Goal: Transaction & Acquisition: Purchase product/service

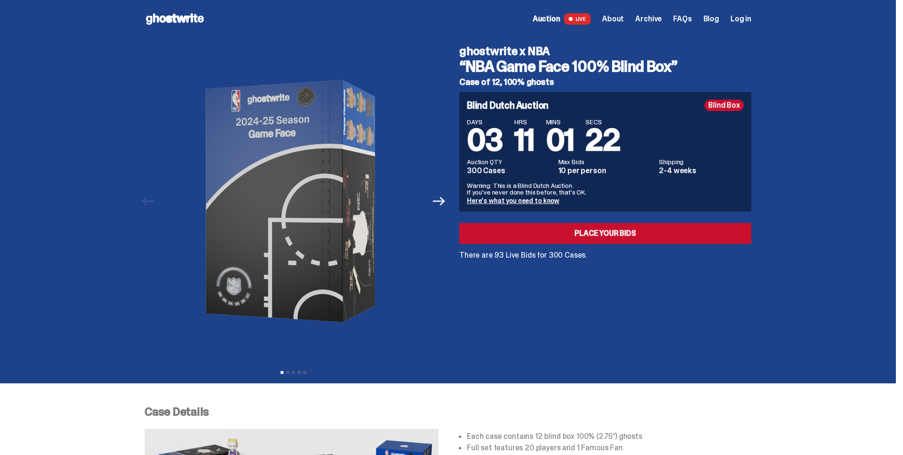
click at [482, 201] on link "Here's what you need to know" at bounding box center [513, 200] width 92 height 9
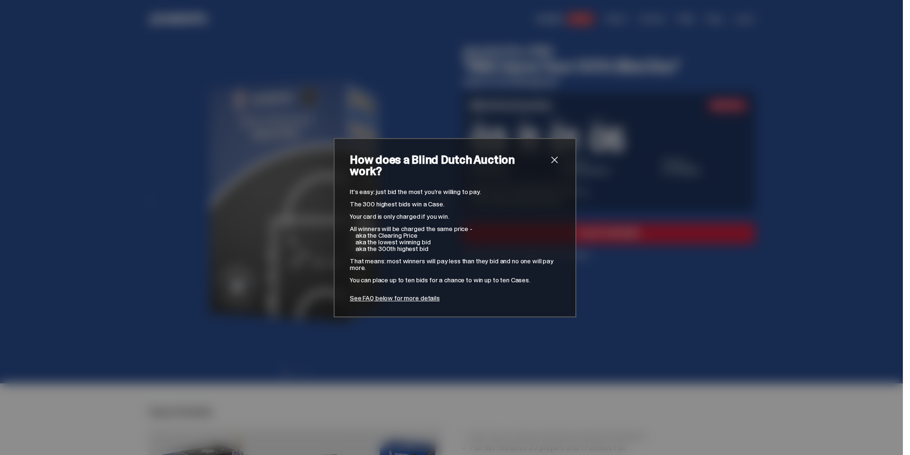
click at [405, 293] on link "See FAQ below for more details" at bounding box center [395, 297] width 90 height 9
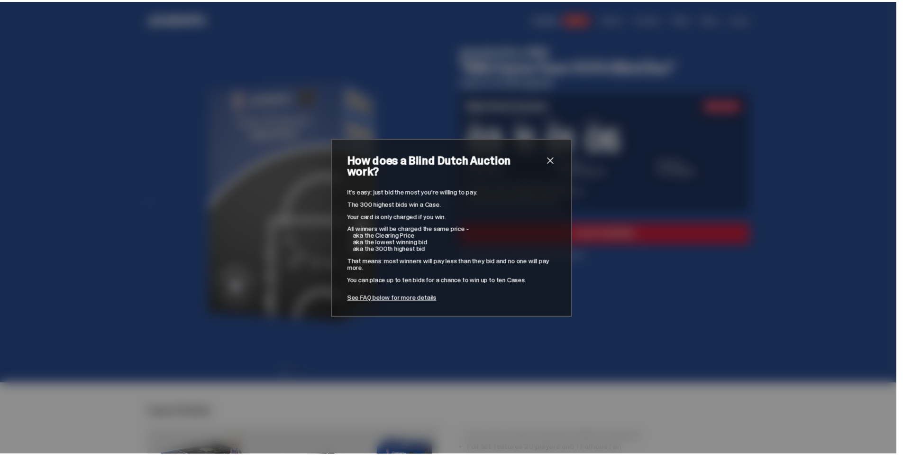
scroll to position [3687, 0]
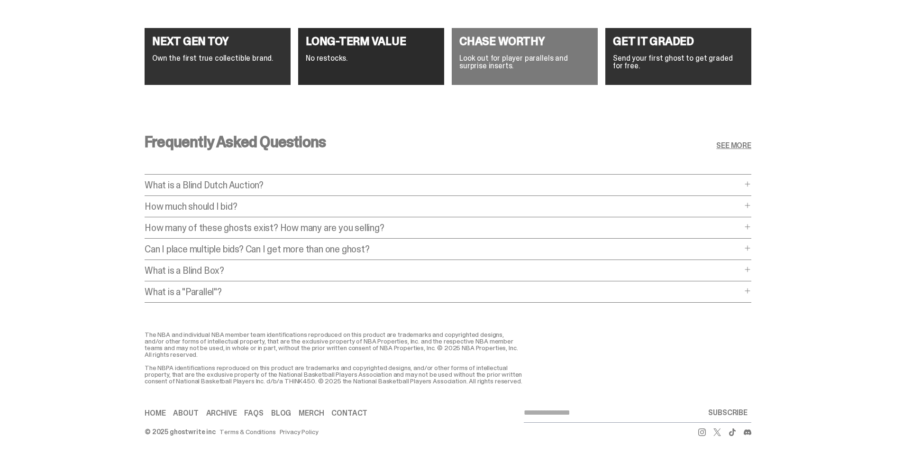
click at [453, 191] on div "Frequently Asked Questions SEE MORE What is a Blind Dutch Auction? What is a Bl…" at bounding box center [448, 220] width 607 height 219
click at [381, 190] on div "Frequently Asked Questions SEE MORE What is a Blind Dutch Auction? What is a Bl…" at bounding box center [448, 220] width 607 height 219
click at [383, 201] on p "How much should I bid?" at bounding box center [443, 205] width 597 height 9
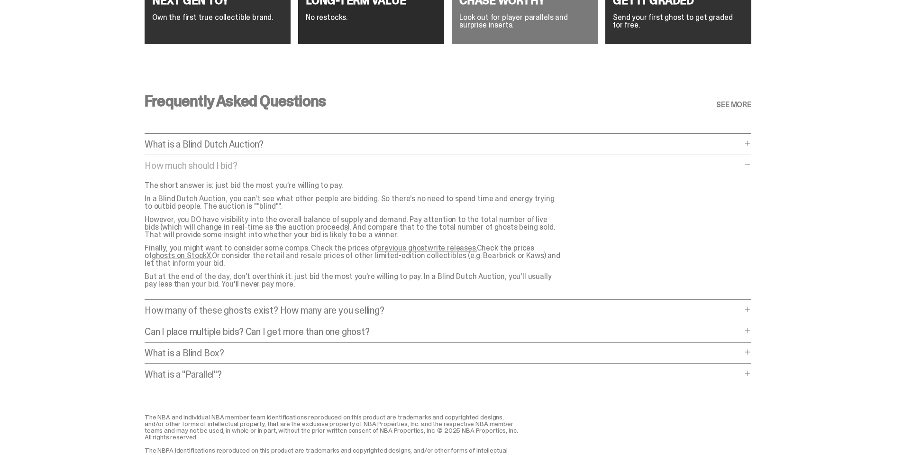
scroll to position [3735, 0]
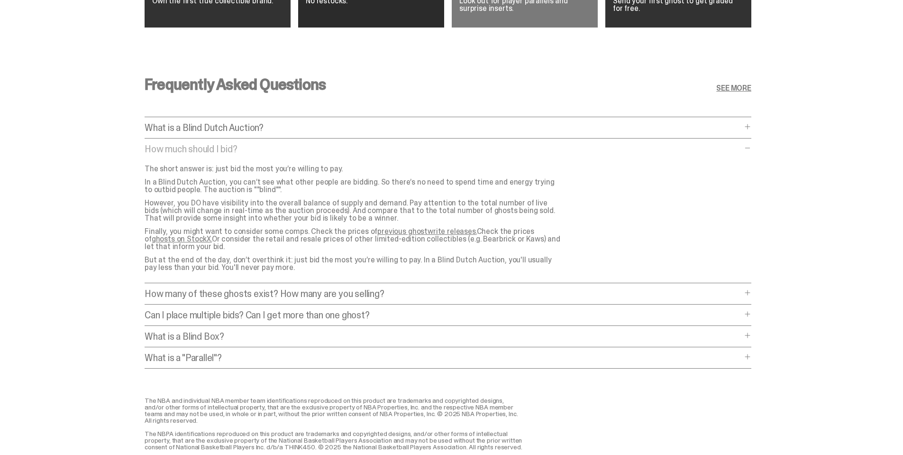
click at [391, 232] on link "previous ghostwrite releases." at bounding box center [426, 231] width 99 height 10
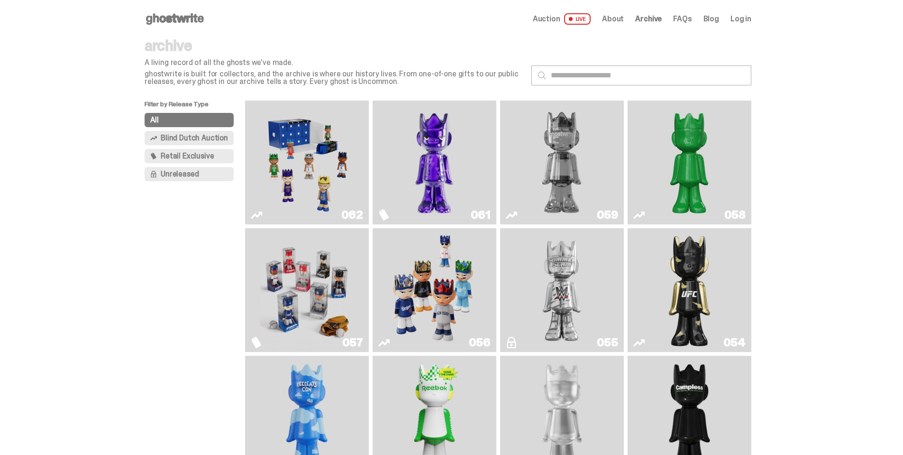
click at [329, 149] on img "Game Face (2025)" at bounding box center [306, 162] width 93 height 116
click at [414, 282] on img "Game Face (2025)" at bounding box center [434, 290] width 93 height 116
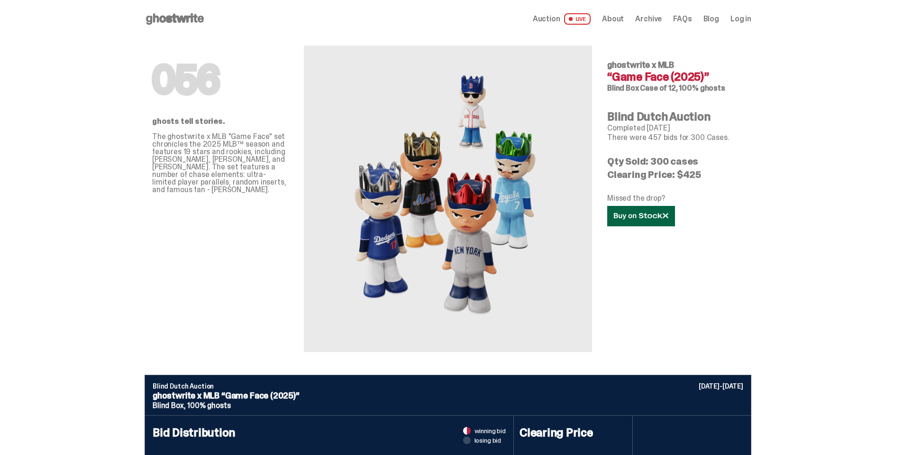
click at [639, 216] on use at bounding box center [641, 215] width 54 height 7
click at [573, 19] on span at bounding box center [571, 19] width 4 height 4
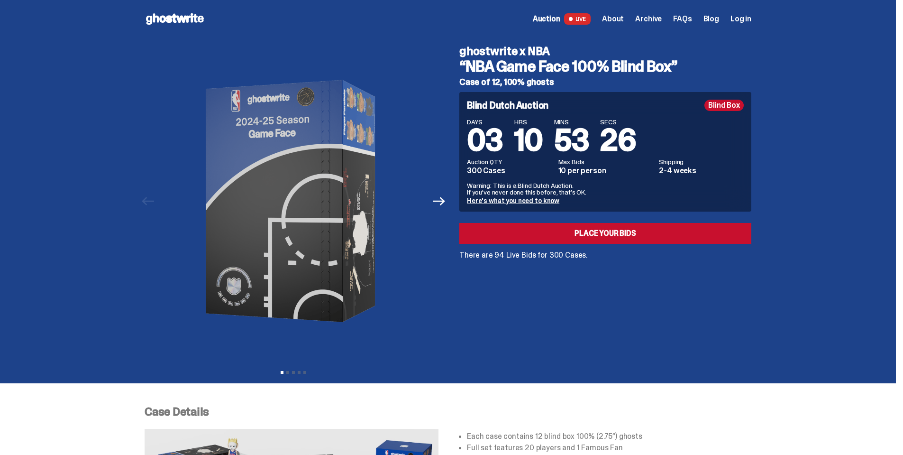
click at [527, 232] on link "Place your Bids" at bounding box center [605, 233] width 292 height 21
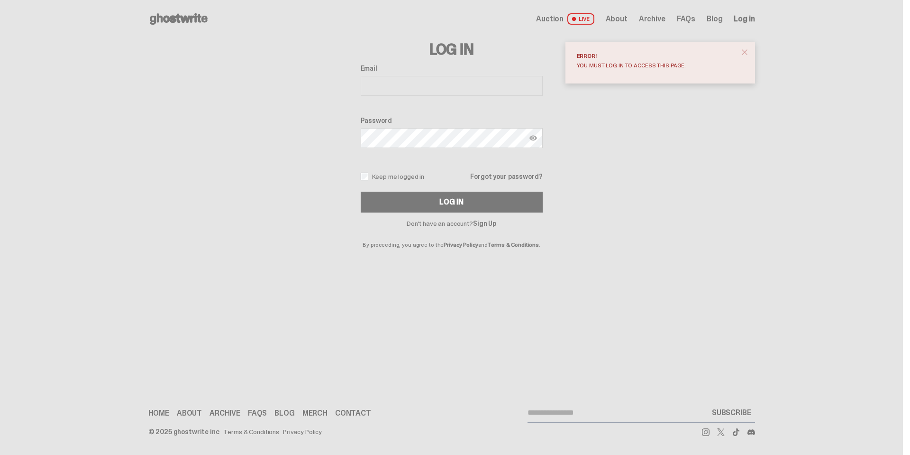
click at [390, 85] on input "Email" at bounding box center [452, 86] width 182 height 20
click at [391, 90] on input "Email" at bounding box center [452, 86] width 182 height 20
click at [400, 83] on input "Email" at bounding box center [452, 86] width 182 height 20
type input "**********"
click at [361, 191] on button "Log In" at bounding box center [452, 201] width 182 height 21
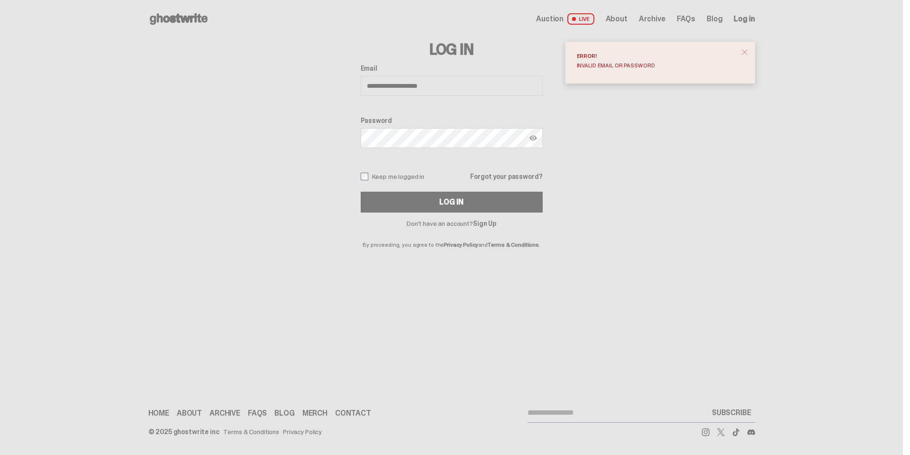
click at [745, 51] on span "close" at bounding box center [744, 51] width 9 height 9
click at [379, 176] on label "Keep me logged in" at bounding box center [393, 177] width 64 height 8
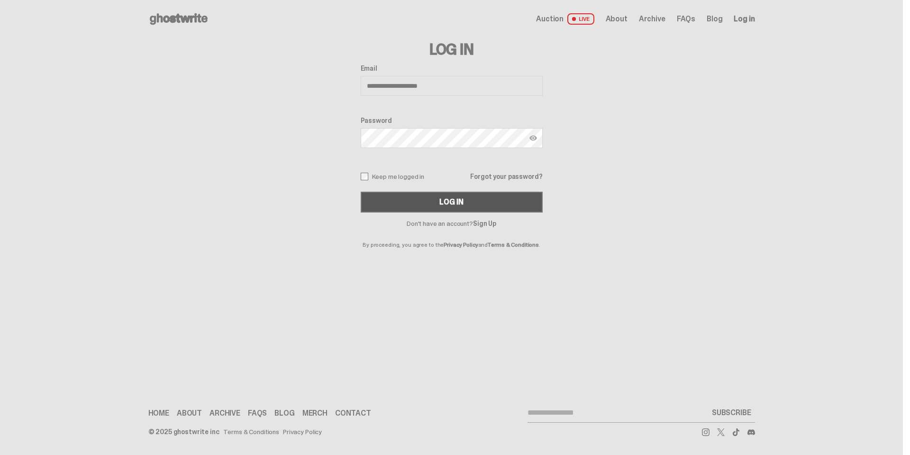
click at [402, 196] on button "Log In" at bounding box center [452, 201] width 182 height 21
click at [408, 200] on button "Log In" at bounding box center [452, 201] width 182 height 21
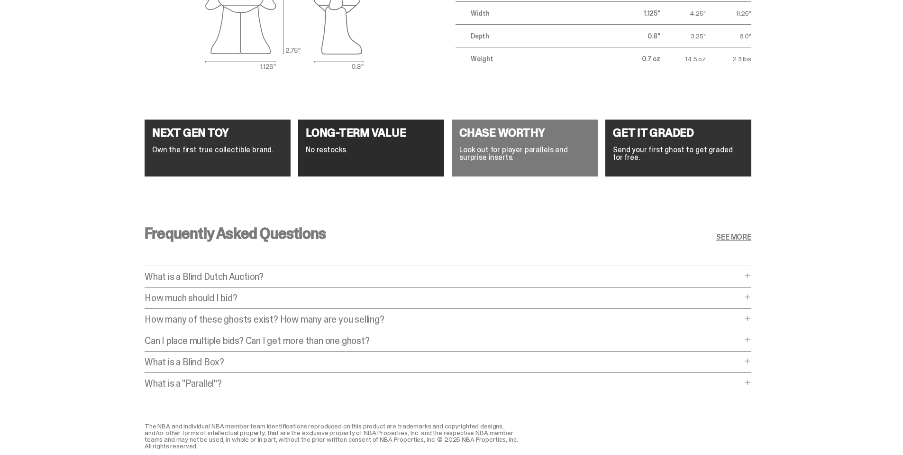
scroll to position [3564, 0]
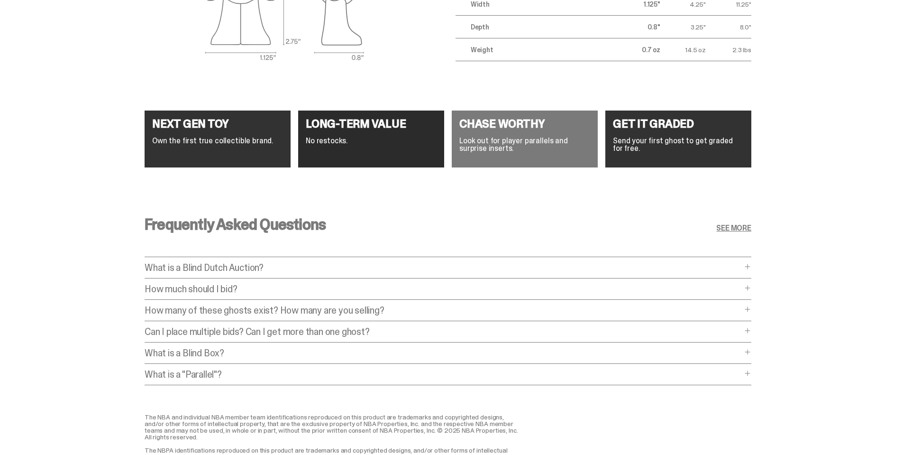
click at [227, 291] on p "How much should I bid?" at bounding box center [443, 288] width 597 height 9
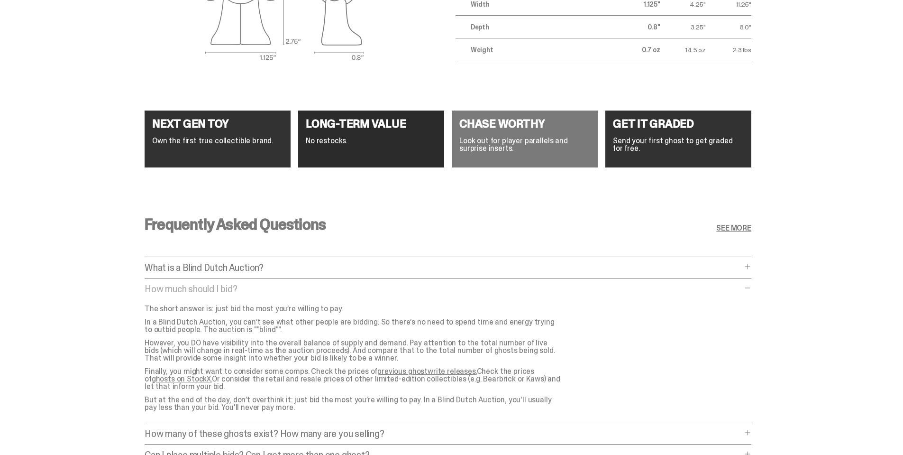
click at [378, 375] on p "Finally, you might want to consider some comps. Check the prices of previous gh…" at bounding box center [353, 378] width 417 height 23
click at [377, 373] on link "previous ghostwrite releases." at bounding box center [426, 371] width 99 height 10
click at [393, 369] on link "previous ghostwrite releases." at bounding box center [426, 371] width 99 height 10
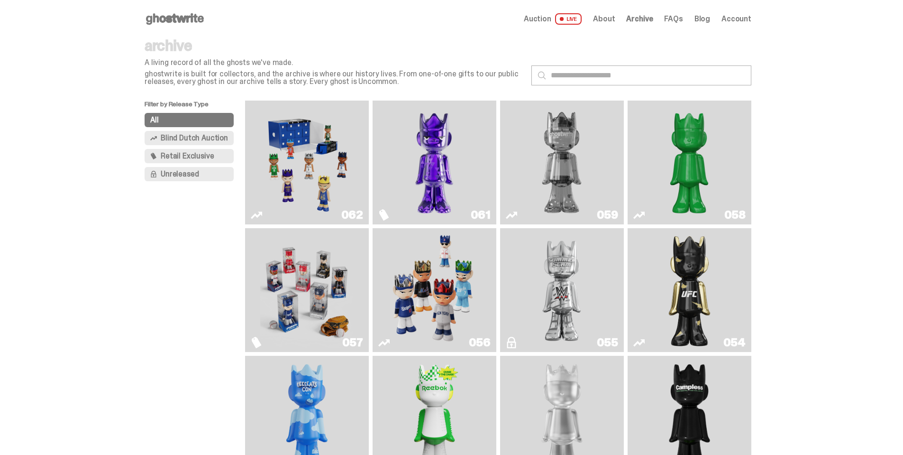
click at [192, 137] on span "Blind Dutch Auction" at bounding box center [194, 138] width 67 height 8
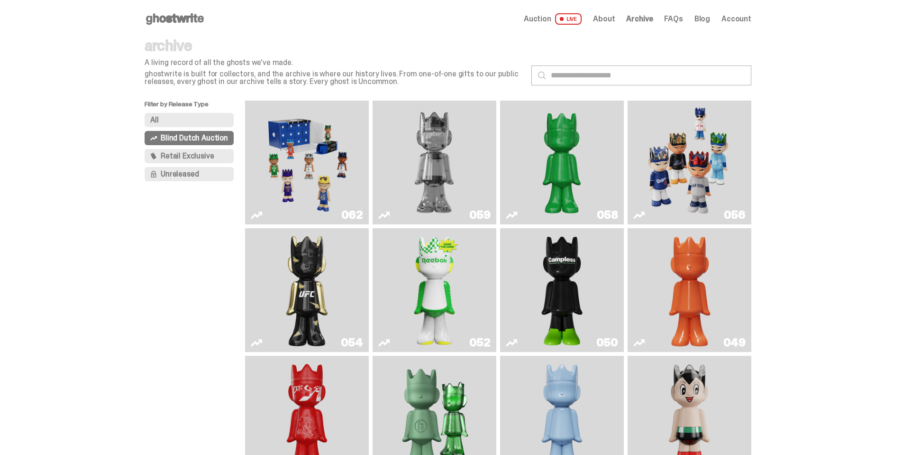
click at [173, 120] on button "All" at bounding box center [189, 120] width 89 height 14
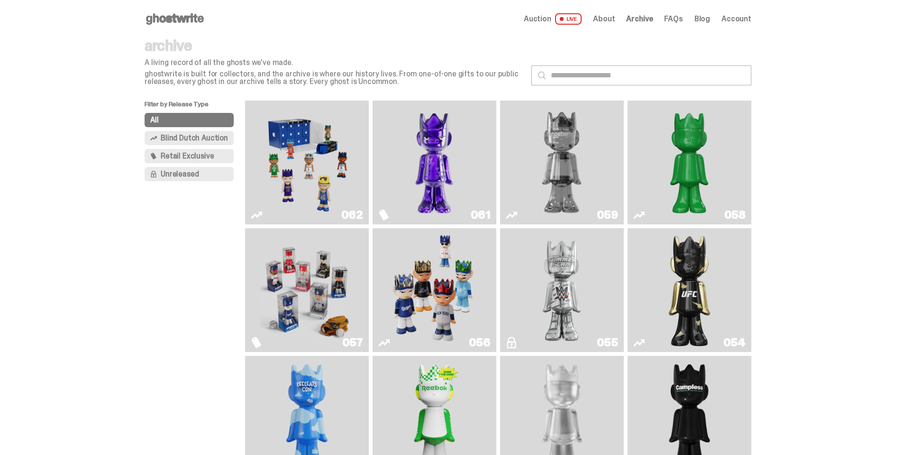
click at [300, 275] on img "Game Face (2025)" at bounding box center [306, 290] width 93 height 116
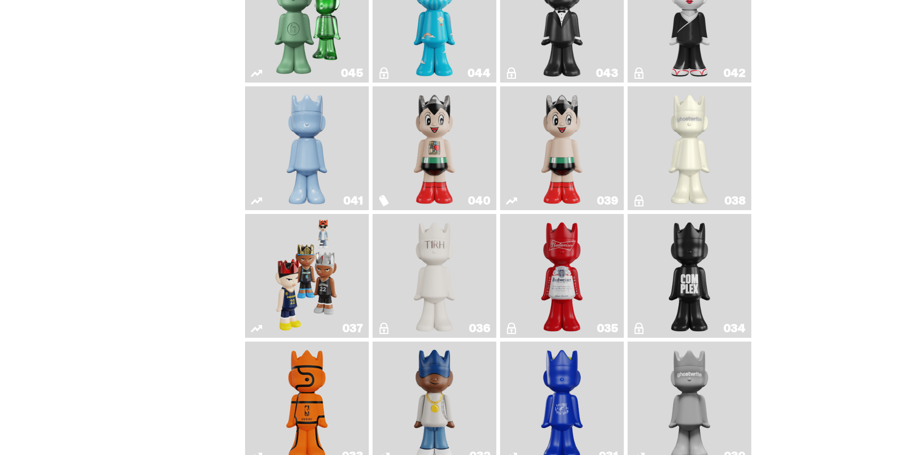
scroll to position [806, 0]
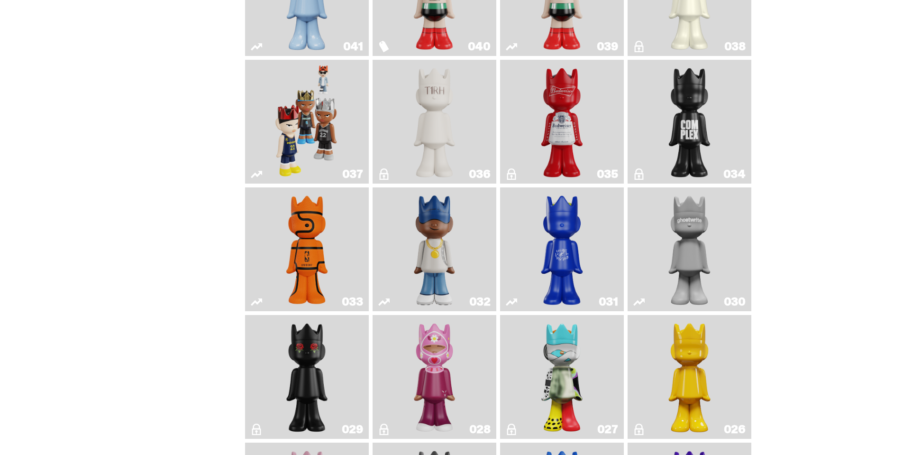
click at [310, 120] on img "Game Face (2024)" at bounding box center [306, 122] width 65 height 116
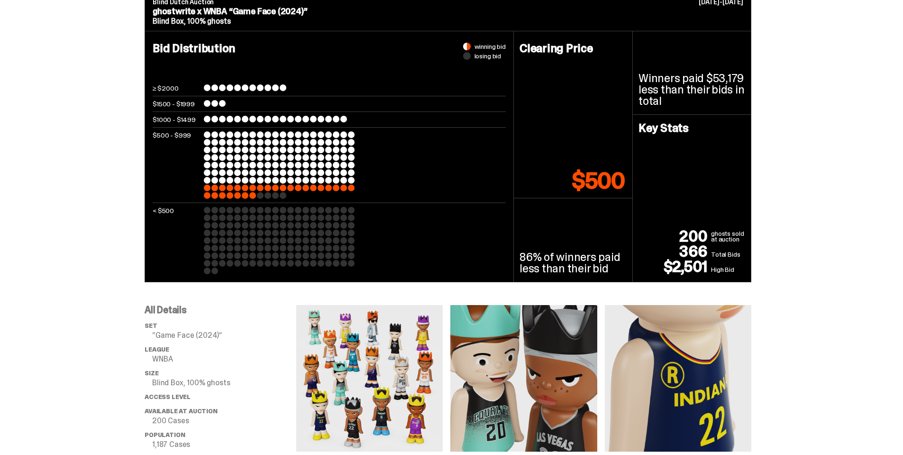
scroll to position [379, 0]
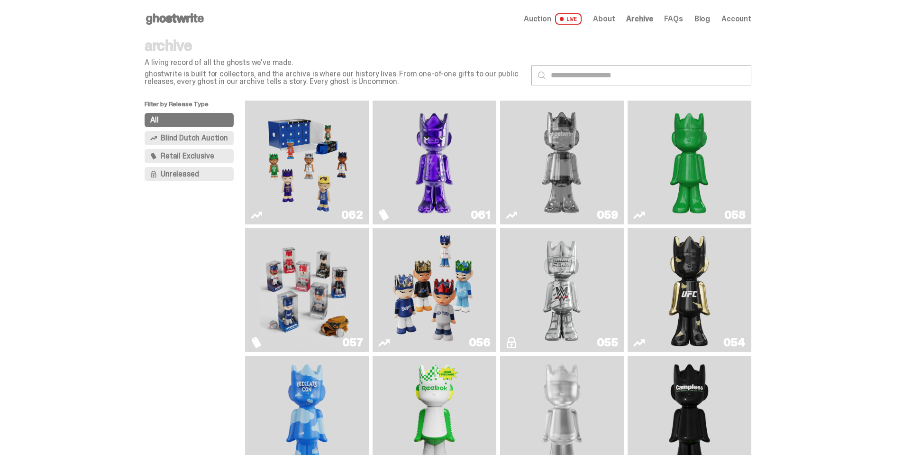
click at [327, 155] on img "Game Face (2025)" at bounding box center [306, 162] width 93 height 116
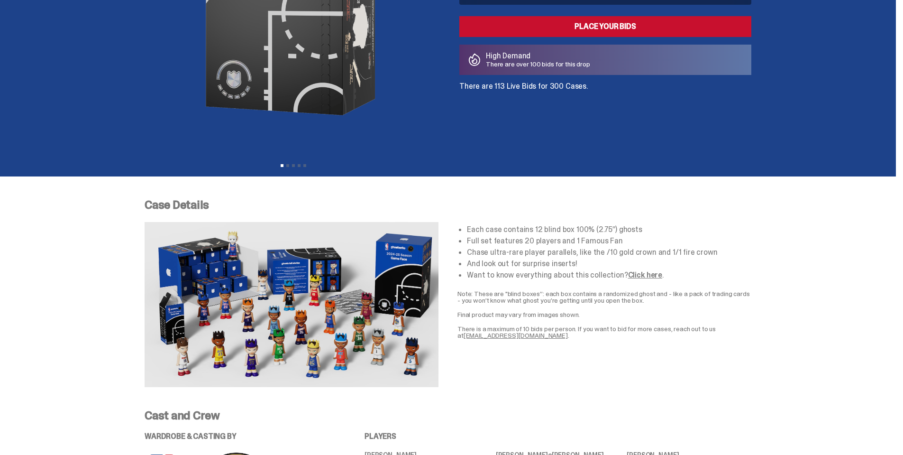
scroll to position [190, 0]
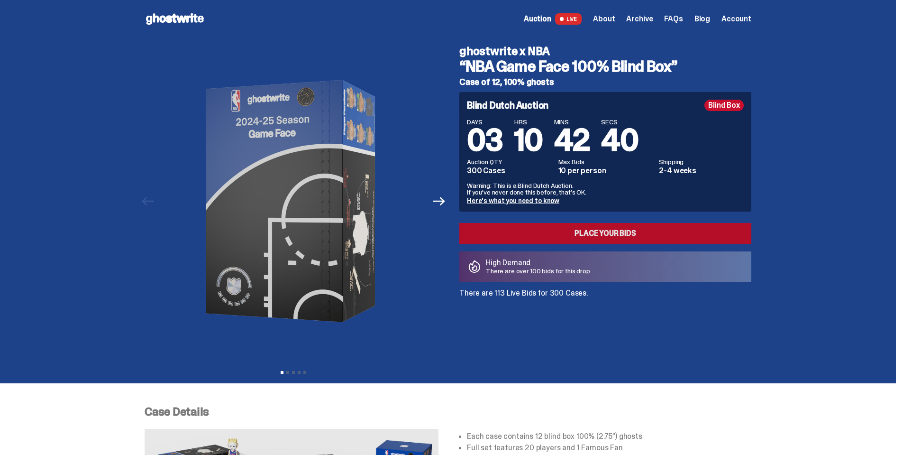
click at [598, 233] on link "Place your Bids" at bounding box center [605, 233] width 292 height 21
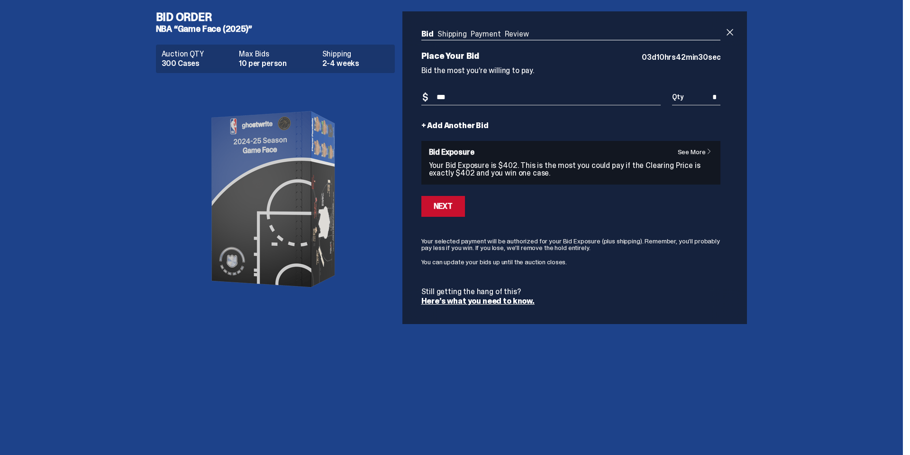
type input "***"
click at [691, 148] on link "See More" at bounding box center [697, 151] width 39 height 7
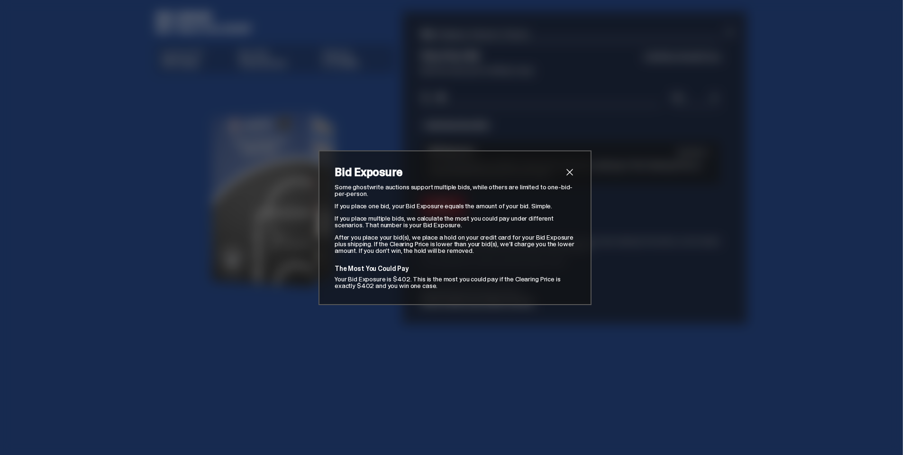
click at [566, 172] on span "close" at bounding box center [569, 171] width 11 height 11
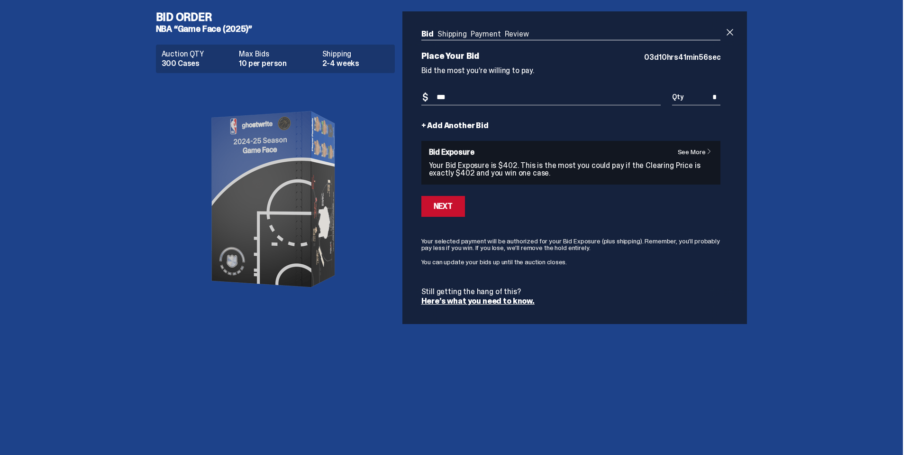
click at [456, 125] on link "+ Add Another Bid" at bounding box center [454, 126] width 67 height 8
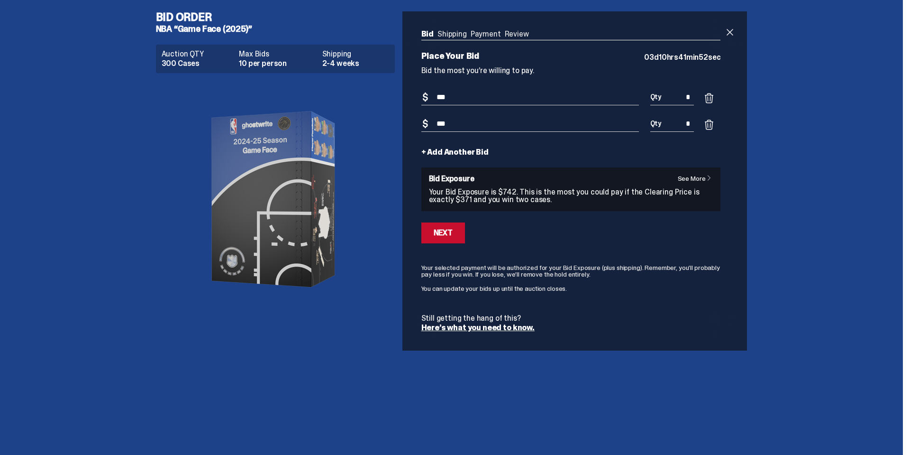
type input "***"
click at [507, 148] on form "Bid Amount $ *** Bid Quantity Qty * Bid Amount $ *** Bid Quantity Qty * + Add A…" at bounding box center [571, 211] width 300 height 242
click at [685, 175] on link "See More" at bounding box center [697, 178] width 39 height 7
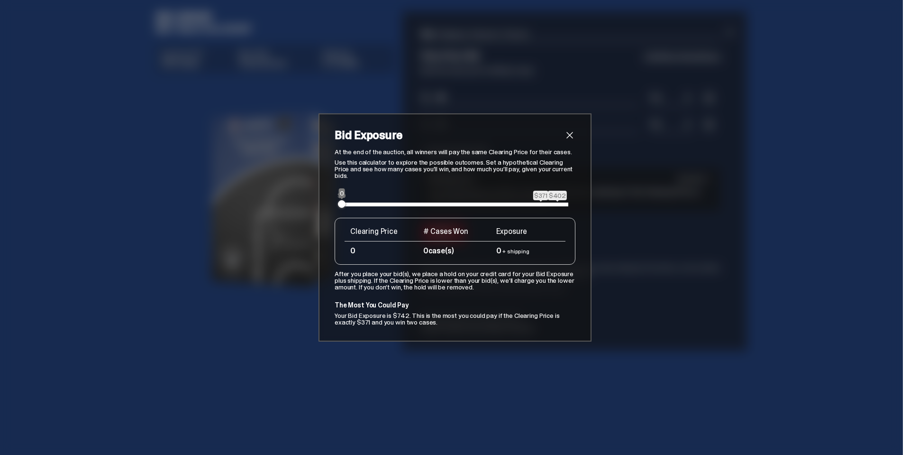
click at [564, 137] on span "close" at bounding box center [569, 134] width 11 height 11
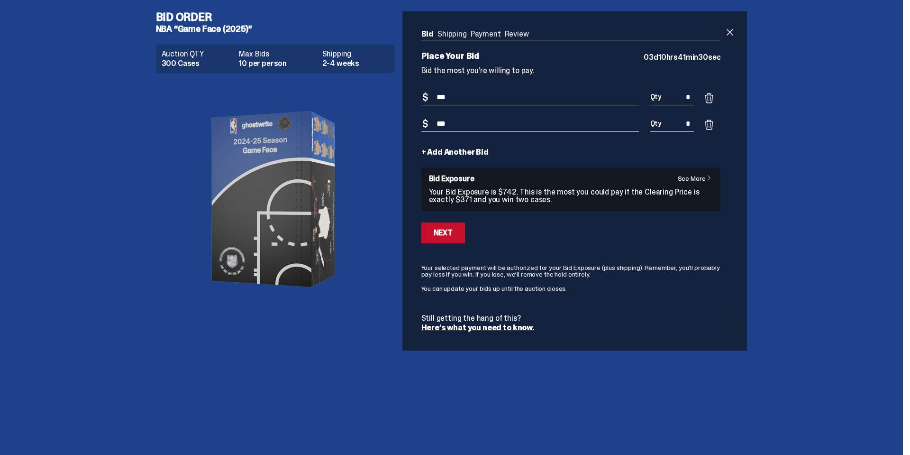
click at [710, 122] on span at bounding box center [708, 124] width 11 height 11
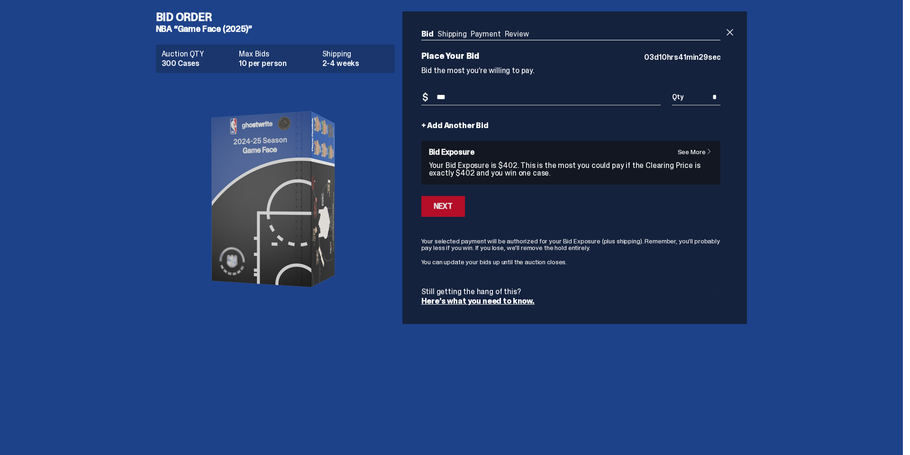
click at [447, 200] on button "Next" at bounding box center [443, 206] width 44 height 21
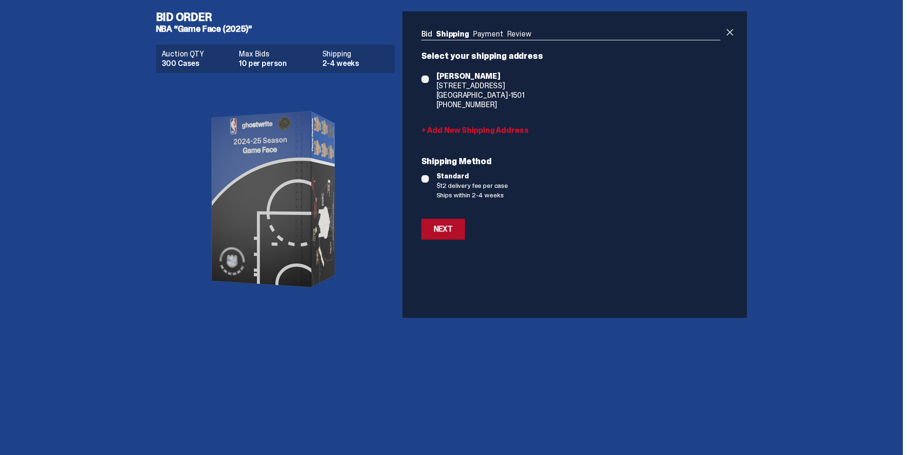
click at [441, 232] on div "Next" at bounding box center [443, 229] width 19 height 8
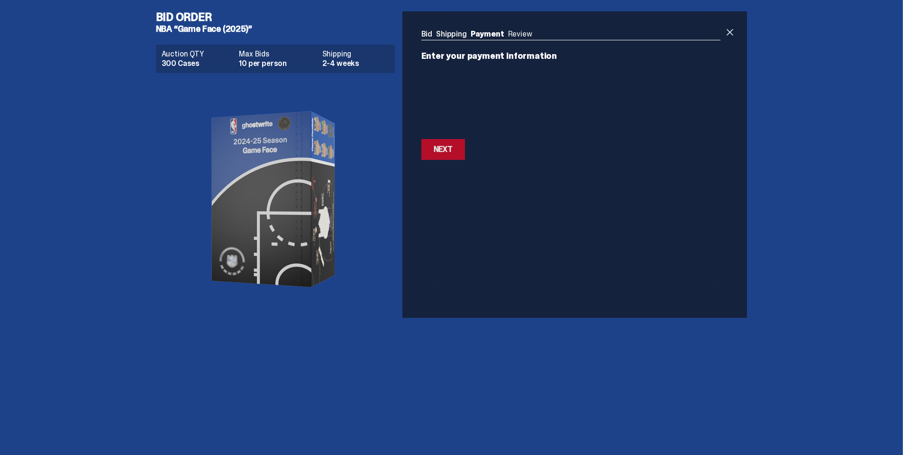
click at [437, 148] on div "Next" at bounding box center [443, 150] width 19 height 8
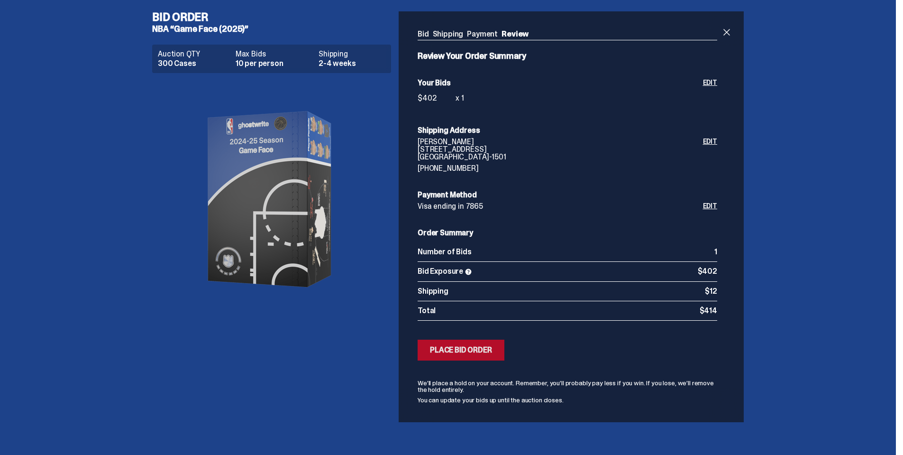
click at [451, 348] on div "Place Bid Order" at bounding box center [461, 350] width 62 height 8
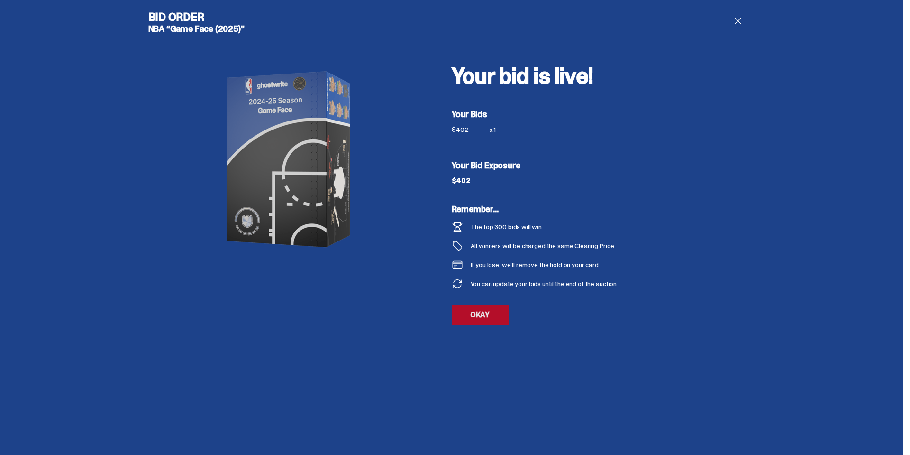
click at [473, 316] on link "OKAY" at bounding box center [480, 314] width 57 height 21
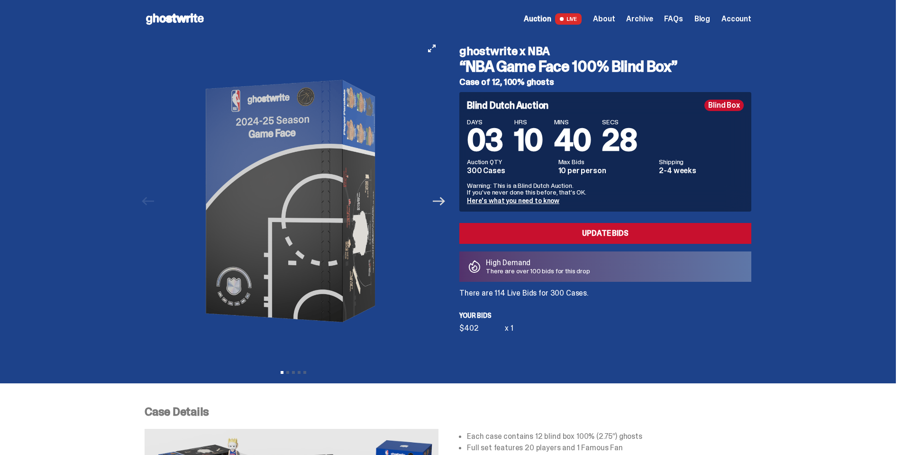
click at [442, 196] on icon "Next" at bounding box center [439, 201] width 12 height 12
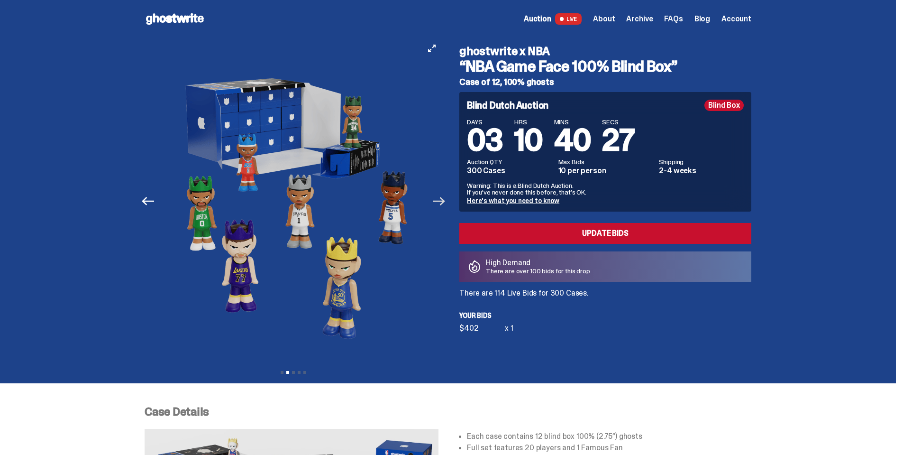
click at [442, 196] on icon "Next" at bounding box center [439, 201] width 12 height 12
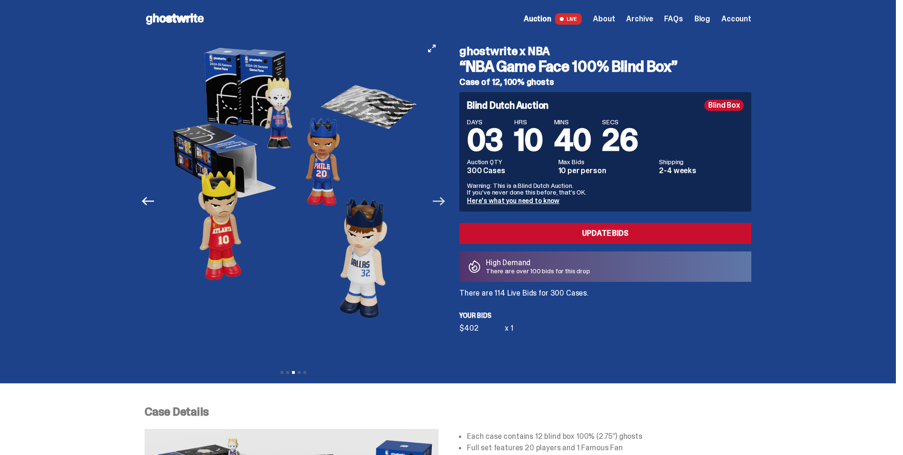
click at [442, 196] on icon "Next" at bounding box center [439, 201] width 12 height 12
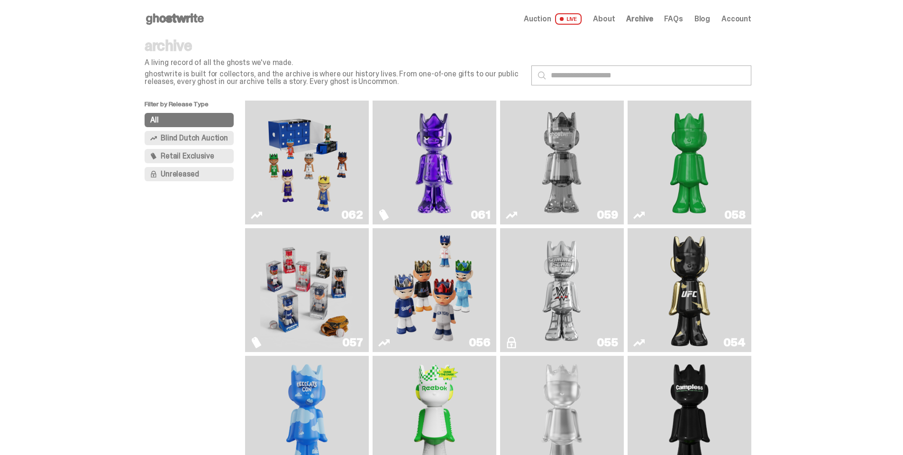
click at [424, 280] on img "Game Face (2025)" at bounding box center [434, 290] width 93 height 116
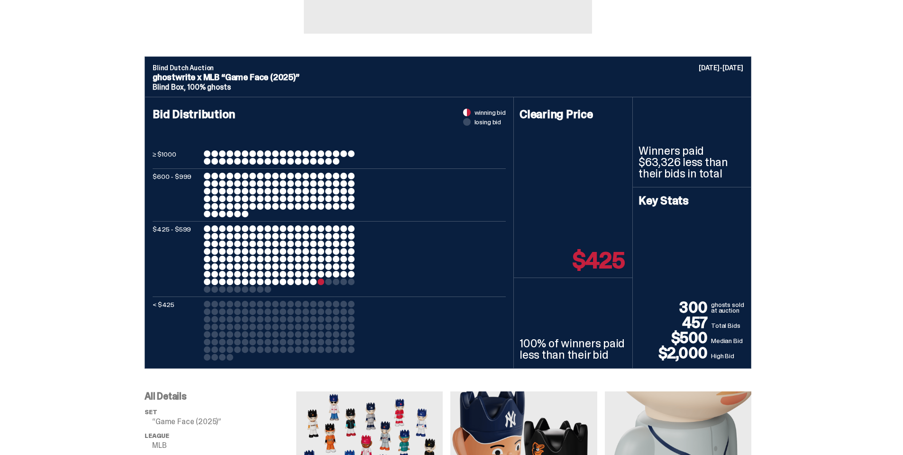
scroll to position [332, 0]
